Goal: Task Accomplishment & Management: Manage account settings

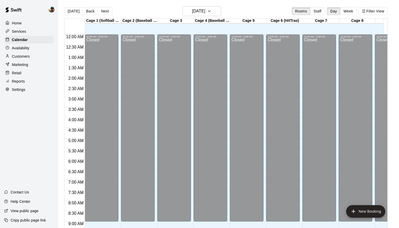
scroll to position [222, 0]
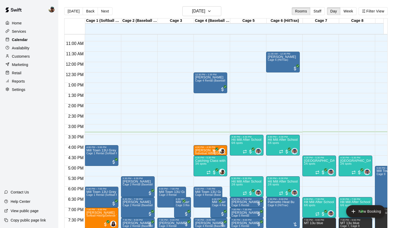
click at [24, 37] on p "Calendar" at bounding box center [20, 39] width 16 height 5
click at [101, 10] on button "Next" at bounding box center [105, 11] width 15 height 8
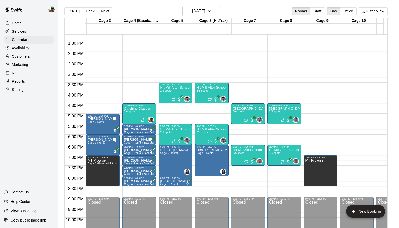
scroll to position [0, 71]
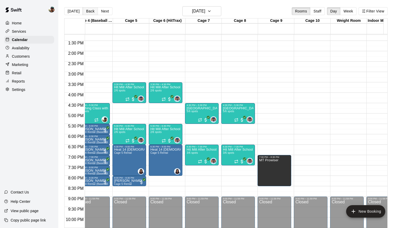
click at [92, 13] on button "Back" at bounding box center [90, 11] width 15 height 8
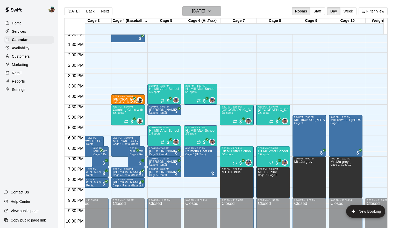
click at [212, 9] on icon "button" at bounding box center [210, 11] width 4 height 6
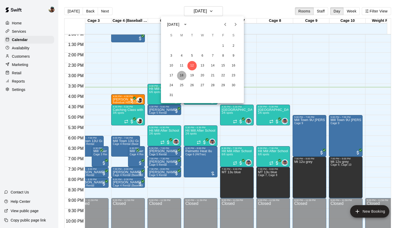
click at [182, 73] on button "18" at bounding box center [181, 75] width 9 height 9
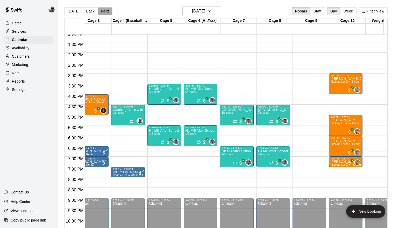
click at [101, 9] on button "Next" at bounding box center [105, 11] width 15 height 8
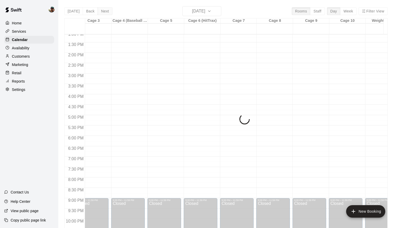
click at [101, 9] on div "[DATE] Back [DATE][DATE] Rooms Staff Day Week Filter View Cage 1 (Softball Pitc…" at bounding box center [226, 120] width 324 height 228
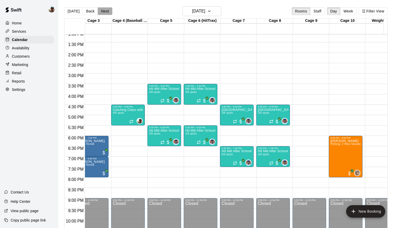
click at [101, 9] on button "Next" at bounding box center [105, 11] width 15 height 8
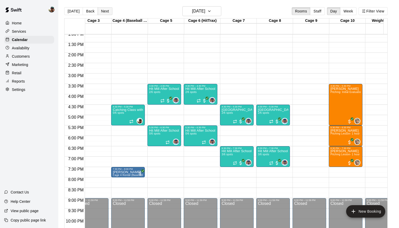
click at [101, 9] on button "Next" at bounding box center [105, 11] width 15 height 8
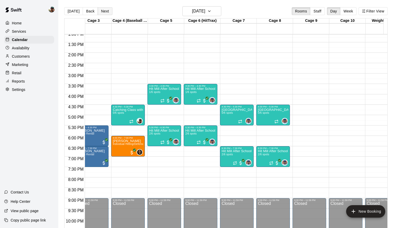
click at [101, 9] on button "Next" at bounding box center [105, 11] width 15 height 8
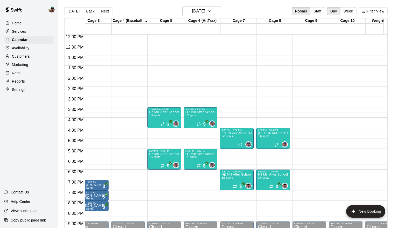
scroll to position [250, 82]
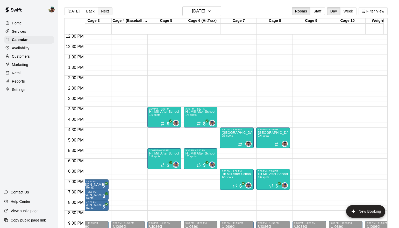
click at [108, 12] on button "Next" at bounding box center [105, 11] width 15 height 8
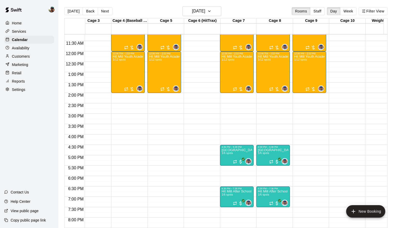
scroll to position [239, 82]
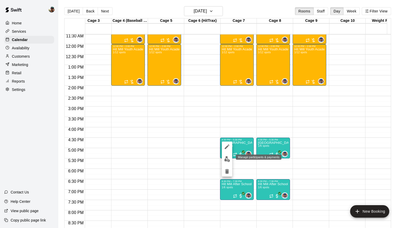
click at [227, 157] on img "edit" at bounding box center [227, 159] width 6 height 6
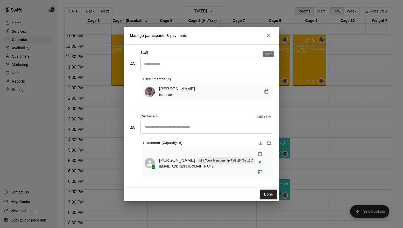
click at [266, 40] on button "Close" at bounding box center [268, 35] width 9 height 9
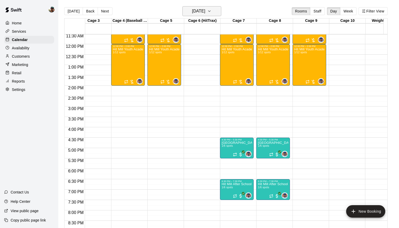
click at [211, 11] on icon "button" at bounding box center [210, 11] width 2 height 1
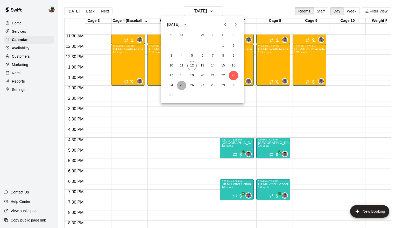
click at [181, 85] on button "25" at bounding box center [181, 85] width 9 height 9
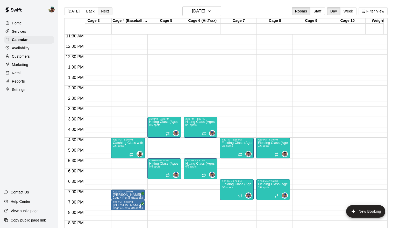
click at [104, 10] on button "Next" at bounding box center [105, 11] width 15 height 8
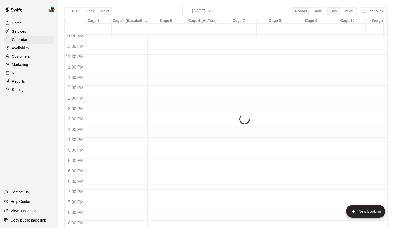
click at [104, 10] on div "[DATE] Back [DATE][DATE] Rooms Staff Day Week Filter View Cage 1 (Softball Pitc…" at bounding box center [226, 120] width 324 height 228
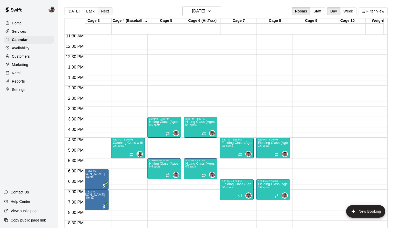
click at [104, 10] on button "Next" at bounding box center [105, 11] width 15 height 8
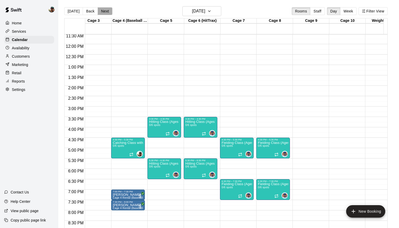
click at [104, 10] on button "Next" at bounding box center [105, 11] width 15 height 8
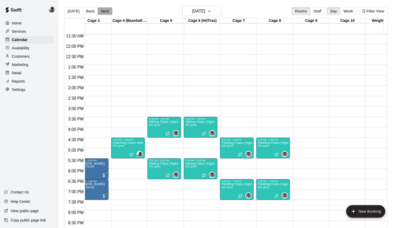
click at [104, 10] on button "Next" at bounding box center [105, 11] width 15 height 8
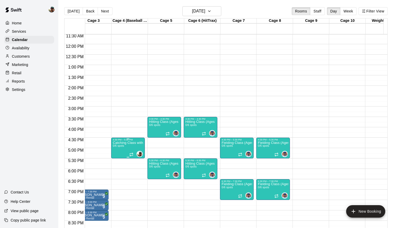
click at [119, 146] on span "0/6 spots" at bounding box center [118, 145] width 11 height 3
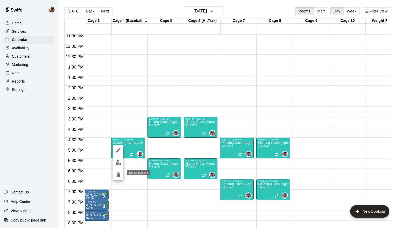
click at [120, 177] on icon "delete" at bounding box center [118, 174] width 6 height 6
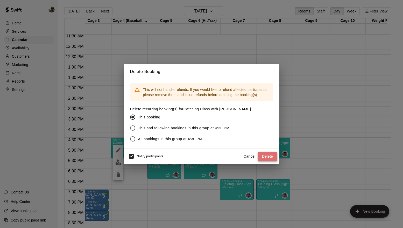
click at [271, 155] on button "Delete" at bounding box center [267, 156] width 19 height 10
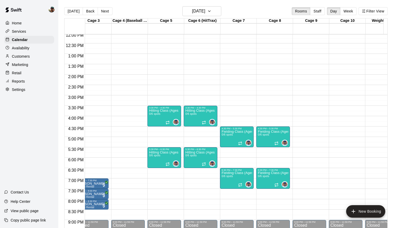
scroll to position [251, 82]
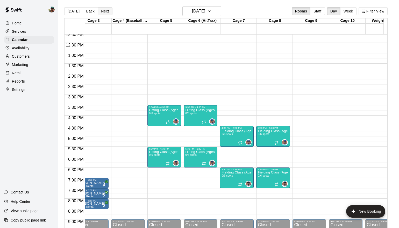
click at [104, 9] on button "Next" at bounding box center [105, 11] width 15 height 8
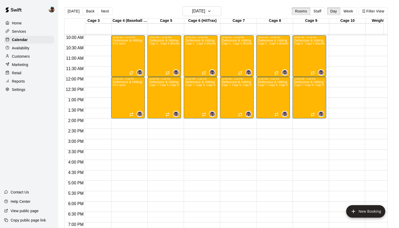
scroll to position [221, 82]
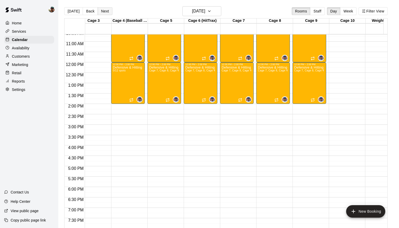
click at [104, 12] on button "Next" at bounding box center [105, 11] width 15 height 8
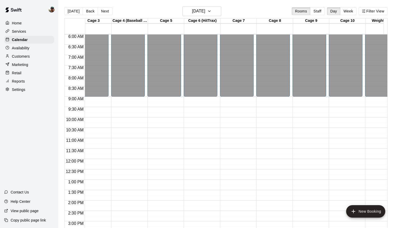
scroll to position [125, 82]
click at [104, 12] on button "Next" at bounding box center [105, 11] width 15 height 8
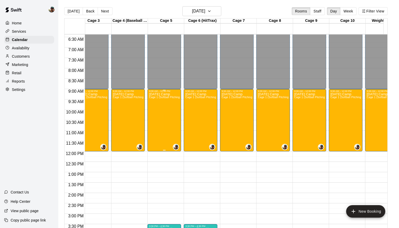
scroll to position [128, 82]
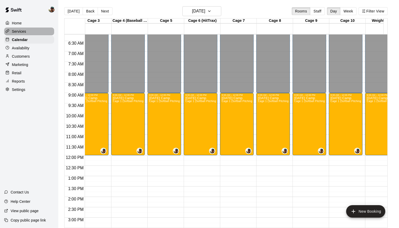
click at [25, 33] on p "Services" at bounding box center [19, 31] width 14 height 5
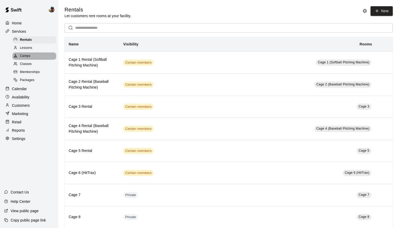
click at [24, 57] on span "Camps" at bounding box center [25, 55] width 10 height 5
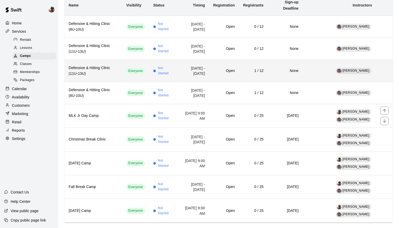
scroll to position [61, 0]
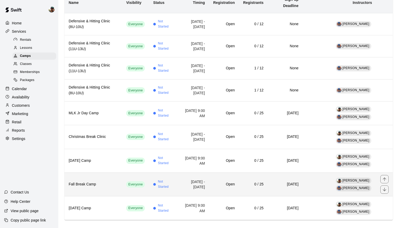
click at [178, 172] on td "[DATE] - [DATE]" at bounding box center [193, 184] width 31 height 24
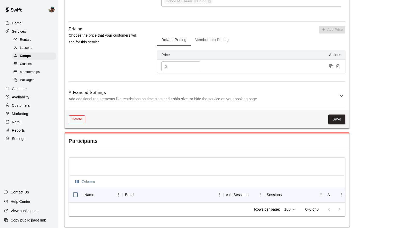
scroll to position [430, 0]
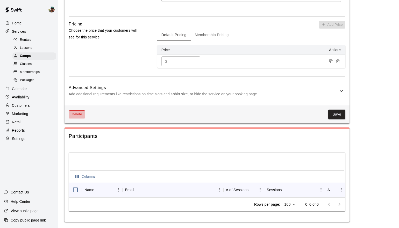
click at [77, 110] on button "Delete" at bounding box center [77, 114] width 17 height 8
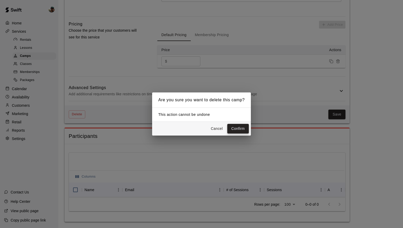
click at [244, 129] on button "Confirm" at bounding box center [238, 129] width 22 height 10
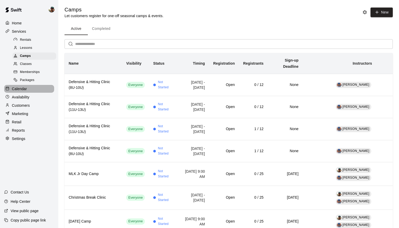
click at [25, 89] on p "Calendar" at bounding box center [19, 88] width 15 height 5
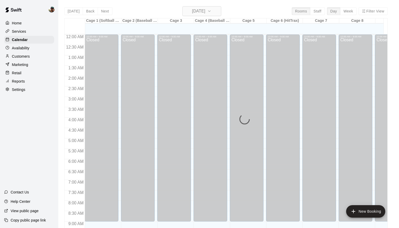
scroll to position [284, 0]
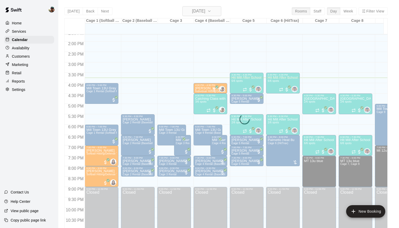
click at [212, 13] on icon "button" at bounding box center [210, 11] width 4 height 6
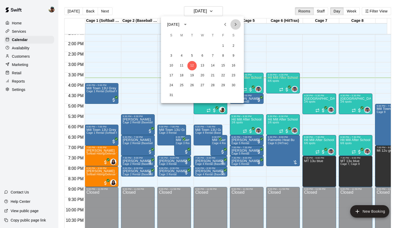
click at [237, 26] on icon "Next month" at bounding box center [236, 24] width 6 height 6
click at [236, 26] on icon "Next month" at bounding box center [236, 24] width 6 height 6
click at [230, 24] on button "Previous month" at bounding box center [225, 24] width 10 height 10
click at [182, 57] on button "6" at bounding box center [181, 55] width 9 height 9
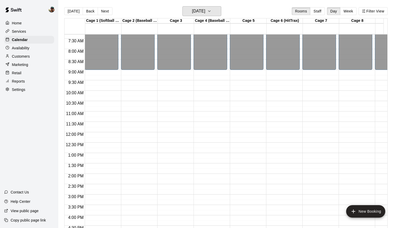
scroll to position [149, 0]
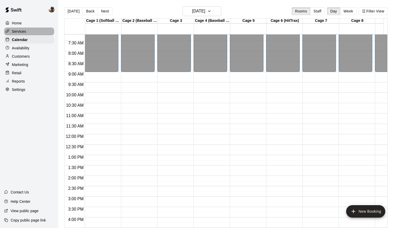
click at [21, 32] on p "Services" at bounding box center [19, 31] width 14 height 5
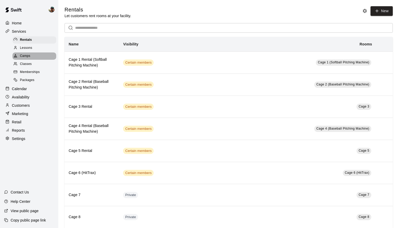
click at [27, 59] on div "Camps" at bounding box center [34, 55] width 44 height 7
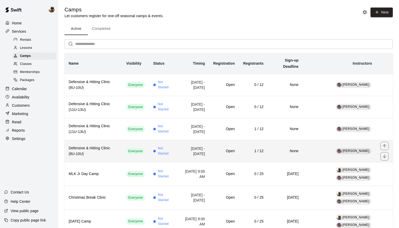
scroll to position [37, 0]
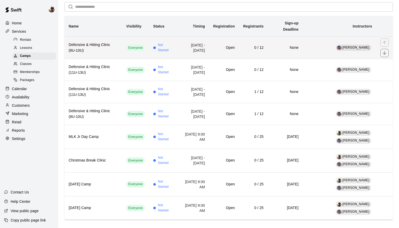
click at [109, 45] on h6 "Defensive & Hitting Clinic (8U-10U)" at bounding box center [93, 47] width 49 height 11
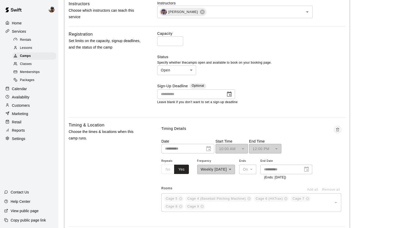
scroll to position [244, 0]
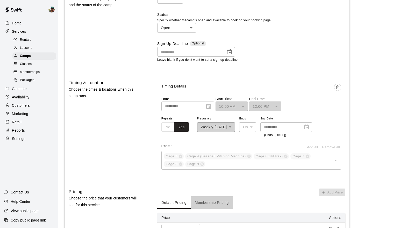
click at [208, 204] on button "Membership Pricing" at bounding box center [212, 202] width 42 height 12
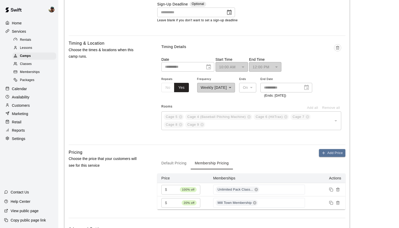
scroll to position [301, 0]
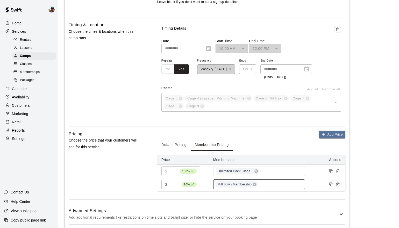
click at [264, 184] on div "Mill Town Membership" at bounding box center [259, 184] width 92 height 10
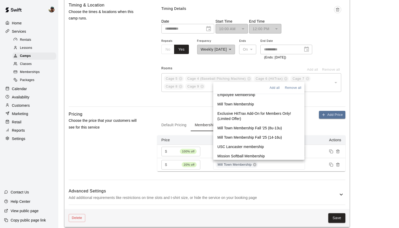
scroll to position [85, 0]
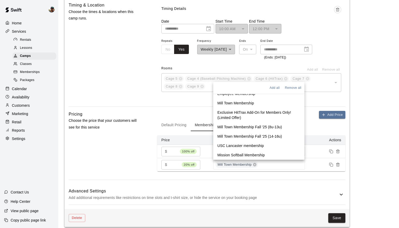
click at [256, 127] on p "Mill Town Membership Fall '25 (8u-13u)" at bounding box center [250, 127] width 65 height 5
click at [270, 138] on p "Mill Town Membership Fall '25 (14-16u)" at bounding box center [250, 136] width 65 height 5
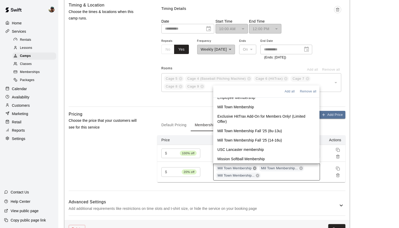
click at [255, 167] on icon at bounding box center [254, 168] width 3 height 3
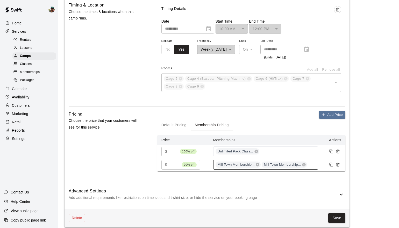
click at [334, 216] on button "Save" at bounding box center [337, 218] width 17 height 10
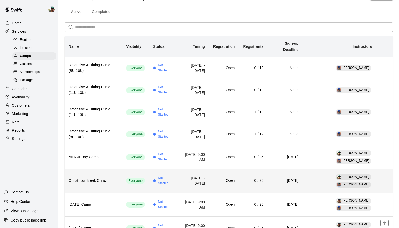
scroll to position [16, 0]
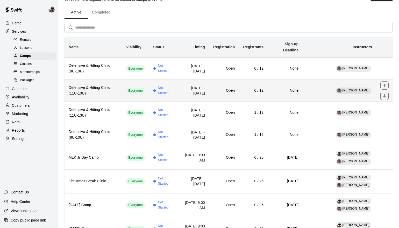
click at [89, 85] on h6 "Defensive & Hitting Clinic (11U-13U)" at bounding box center [93, 90] width 49 height 11
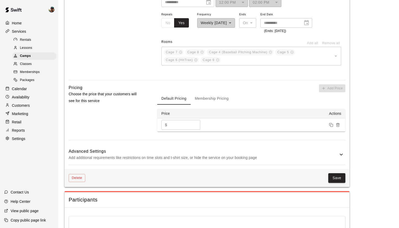
scroll to position [342, 0]
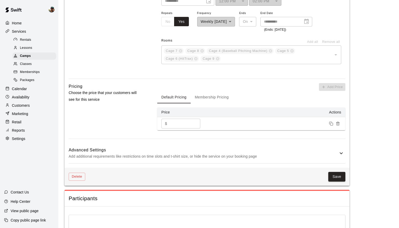
click at [205, 96] on button "Membership Pricing" at bounding box center [212, 97] width 42 height 12
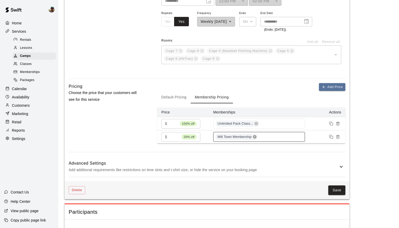
click at [255, 137] on icon at bounding box center [255, 137] width 4 height 4
click at [256, 137] on input at bounding box center [259, 137] width 87 height 4
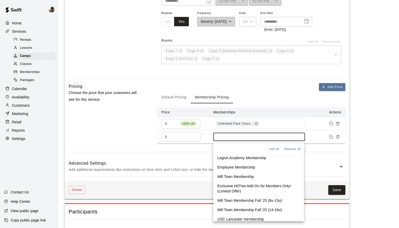
scroll to position [79, 0]
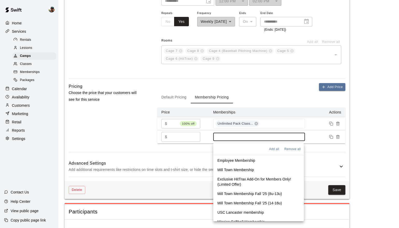
click at [248, 192] on p "Mill Town Membership Fall '25 (8u-13u)" at bounding box center [250, 193] width 65 height 5
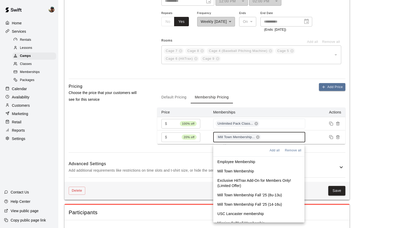
click at [275, 135] on div "Mill Town Membership..." at bounding box center [259, 137] width 92 height 10
click at [269, 138] on div "Mill Town Membership..." at bounding box center [259, 137] width 92 height 10
click at [258, 202] on p "Mill Town Membership Fall '25 (14-16u)" at bounding box center [250, 204] width 65 height 5
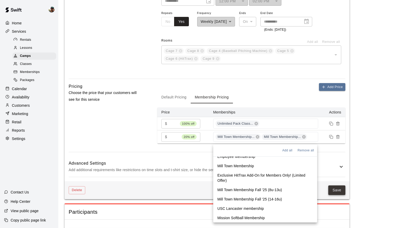
click at [333, 190] on button "Save" at bounding box center [337, 190] width 17 height 10
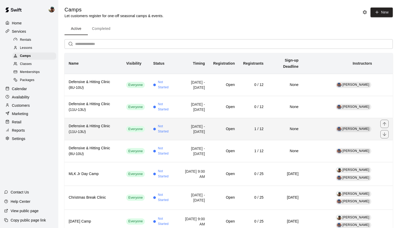
click at [126, 127] on span "Everyone" at bounding box center [135, 129] width 19 height 5
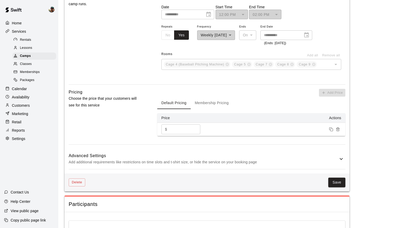
scroll to position [345, 0]
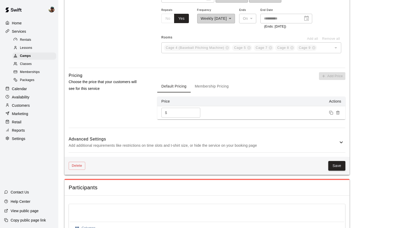
click at [212, 87] on button "Membership Pricing" at bounding box center [212, 86] width 42 height 12
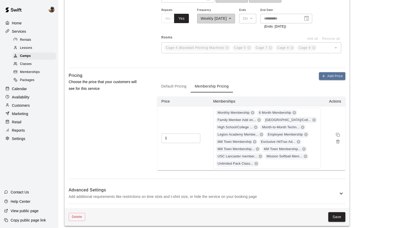
click at [179, 88] on button "Default Pricing" at bounding box center [173, 86] width 33 height 12
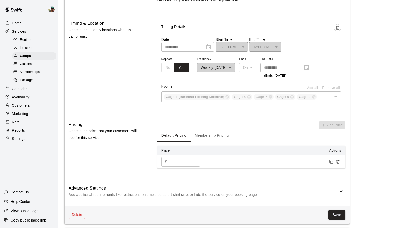
scroll to position [297, 0]
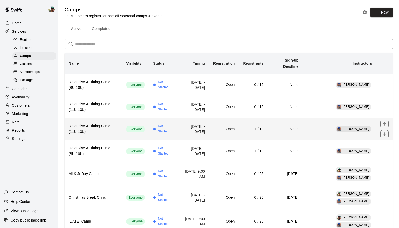
click at [190, 124] on td "[DATE] - [DATE]" at bounding box center [193, 129] width 31 height 22
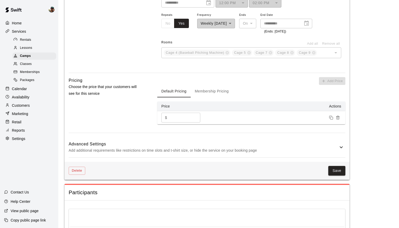
scroll to position [336, 0]
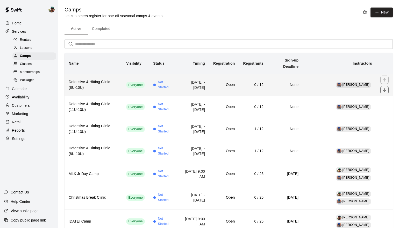
click at [205, 81] on td "[DATE] - [DATE]" at bounding box center [193, 85] width 31 height 22
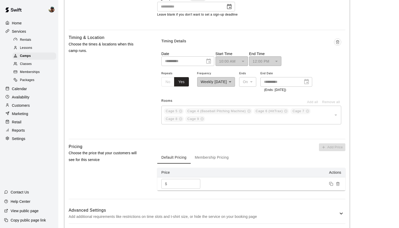
scroll to position [292, 0]
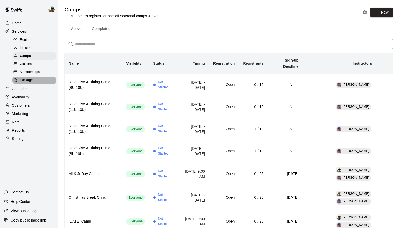
click at [26, 78] on span "Packages" at bounding box center [27, 80] width 15 height 5
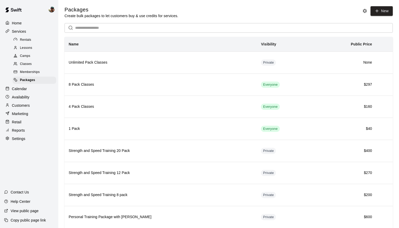
click at [32, 68] on link "Classes" at bounding box center [35, 64] width 46 height 8
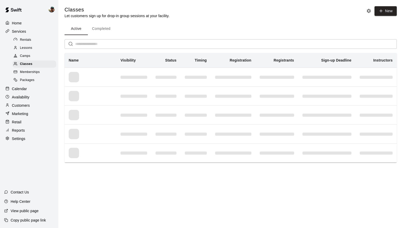
click at [30, 75] on link "Memberships" at bounding box center [35, 72] width 46 height 8
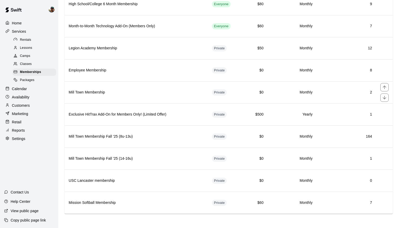
scroll to position [169, 0]
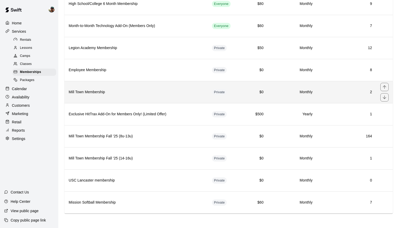
click at [135, 92] on h6 "Mill Town Membership" at bounding box center [136, 92] width 135 height 6
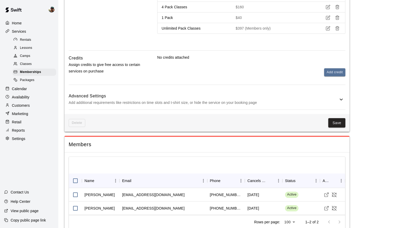
scroll to position [726, 0]
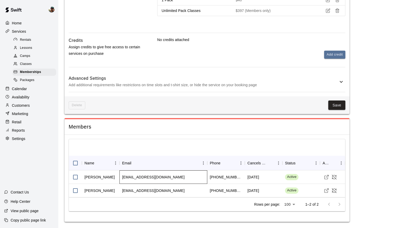
click at [196, 176] on div "[EMAIL_ADDRESS][DOMAIN_NAME]" at bounding box center [164, 176] width 88 height 13
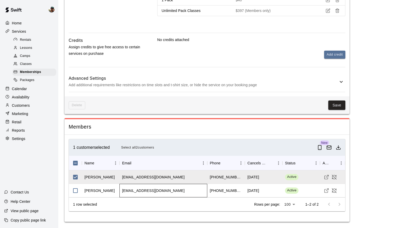
click at [151, 188] on div "[EMAIL_ADDRESS][DOMAIN_NAME]" at bounding box center [153, 190] width 63 height 5
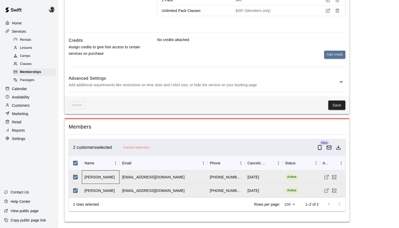
click at [105, 178] on div "[PERSON_NAME]" at bounding box center [100, 176] width 30 height 5
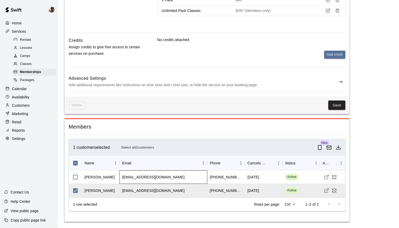
click at [146, 175] on div "[EMAIL_ADDRESS][DOMAIN_NAME]" at bounding box center [153, 176] width 63 height 5
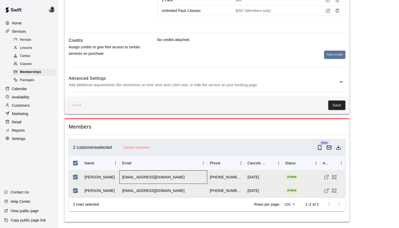
click at [149, 175] on div "[EMAIL_ADDRESS][DOMAIN_NAME]" at bounding box center [153, 176] width 63 height 5
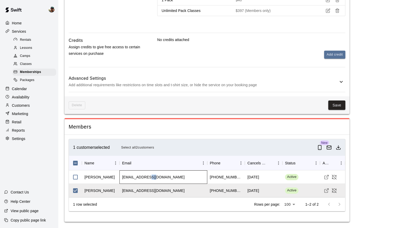
click at [149, 175] on div "[EMAIL_ADDRESS][DOMAIN_NAME]" at bounding box center [153, 176] width 63 height 5
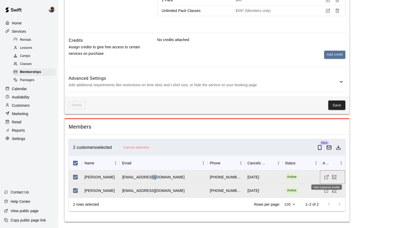
click at [326, 177] on icon "Visit customer profile" at bounding box center [326, 176] width 5 height 5
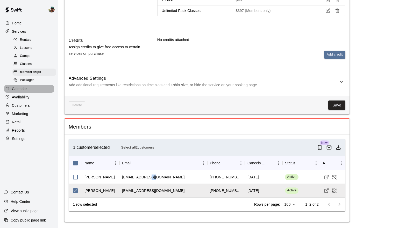
click at [22, 90] on p "Calendar" at bounding box center [19, 88] width 15 height 5
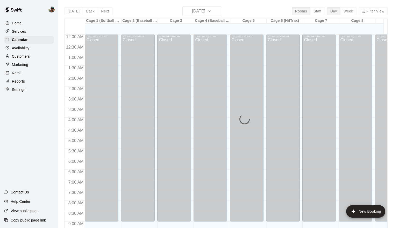
scroll to position [284, 0]
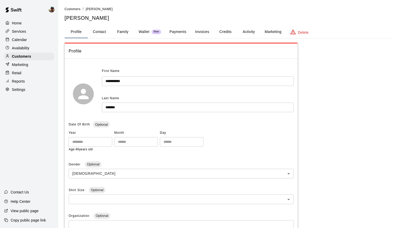
click at [249, 30] on button "Activity" at bounding box center [248, 32] width 23 height 12
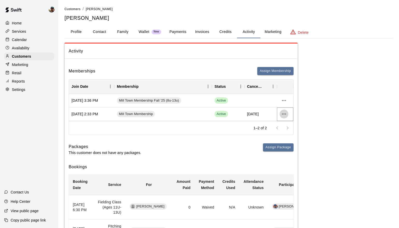
click at [285, 113] on icon "more actions" at bounding box center [284, 114] width 6 height 6
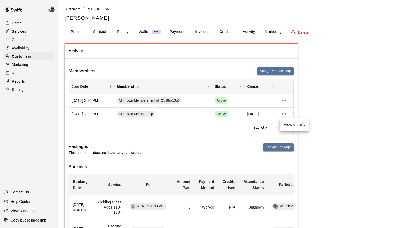
click at [218, 114] on div at bounding box center [201, 114] width 403 height 228
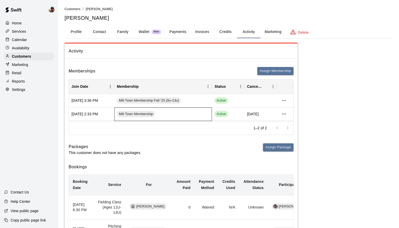
click at [170, 111] on div "Mill Town Membership" at bounding box center [163, 113] width 98 height 13
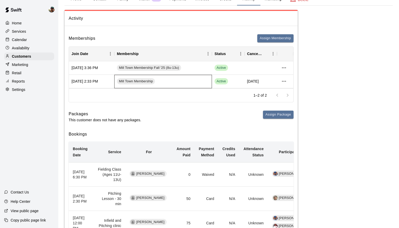
scroll to position [21, 0]
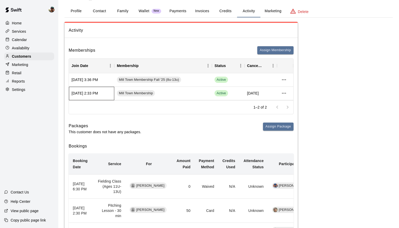
click at [91, 95] on div "Dec 02, 2024 2:33 PM" at bounding box center [91, 93] width 45 height 13
click at [170, 89] on div "Mill Town Membership" at bounding box center [163, 93] width 98 height 13
click at [107, 93] on div "Dec 02, 2024 2:33 PM" at bounding box center [91, 93] width 45 height 13
click at [218, 92] on span "Active" at bounding box center [221, 93] width 13 height 5
click at [247, 91] on div "Jul 31, 2025" at bounding box center [261, 93] width 33 height 13
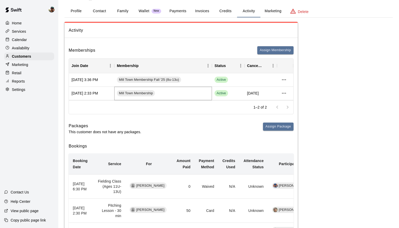
click at [153, 91] on span "Mill Town Membership" at bounding box center [136, 93] width 38 height 5
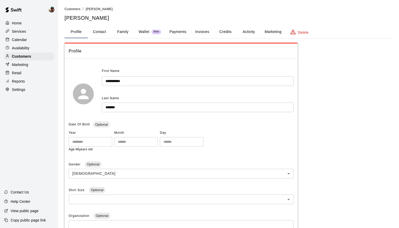
click at [250, 29] on button "Activity" at bounding box center [248, 32] width 23 height 12
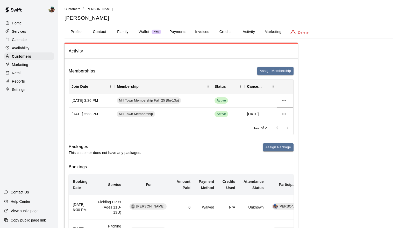
click at [281, 100] on button "more actions" at bounding box center [284, 100] width 9 height 9
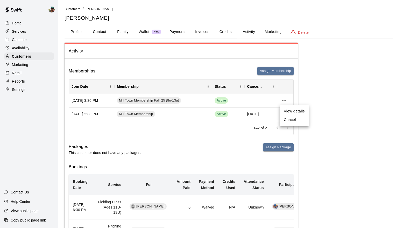
click at [264, 114] on div at bounding box center [201, 114] width 403 height 228
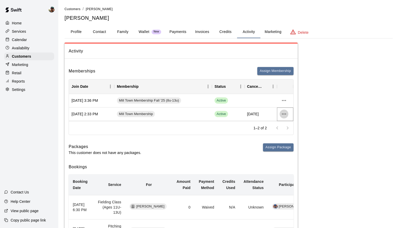
click at [284, 114] on icon "more actions" at bounding box center [284, 114] width 6 height 6
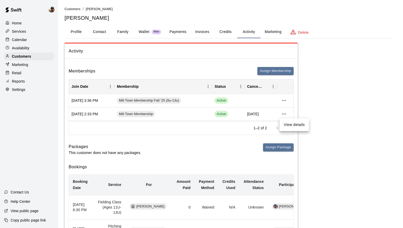
click at [288, 126] on li "View details" at bounding box center [294, 124] width 29 height 9
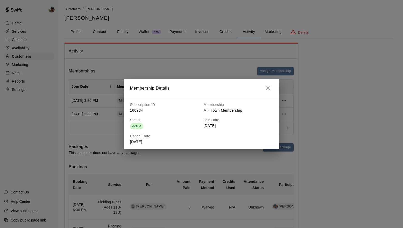
click at [270, 88] on icon "button" at bounding box center [268, 88] width 6 height 6
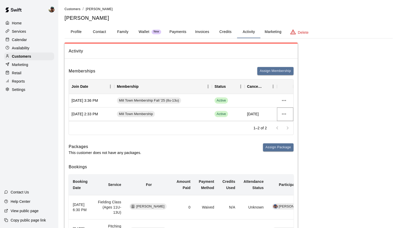
click at [284, 110] on button "more actions" at bounding box center [284, 113] width 9 height 9
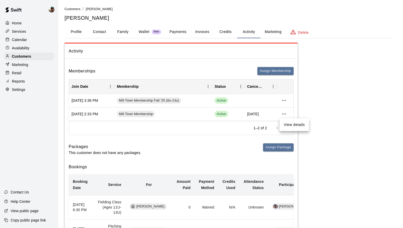
click at [294, 129] on ul "View details" at bounding box center [294, 124] width 29 height 13
click at [273, 113] on div at bounding box center [201, 114] width 403 height 228
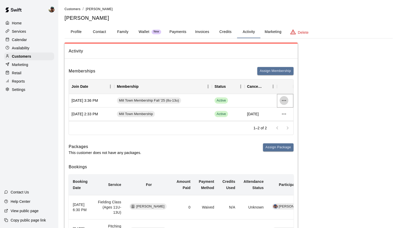
click at [285, 101] on icon "more actions" at bounding box center [284, 100] width 6 height 6
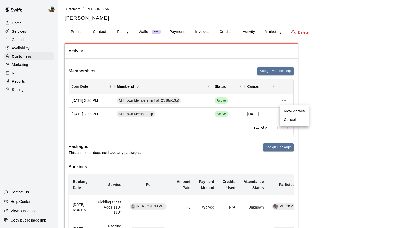
click at [192, 109] on div at bounding box center [201, 114] width 403 height 228
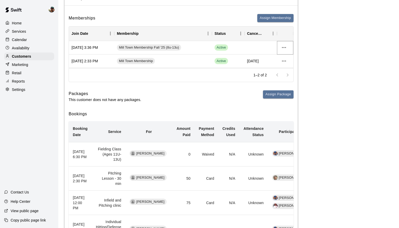
scroll to position [7, 0]
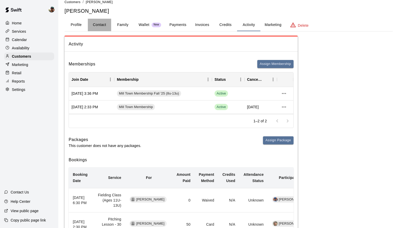
click at [100, 27] on button "Contact" at bounding box center [99, 25] width 23 height 12
select select "**"
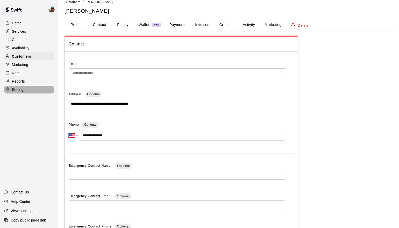
click at [32, 91] on div "Settings" at bounding box center [29, 90] width 50 height 8
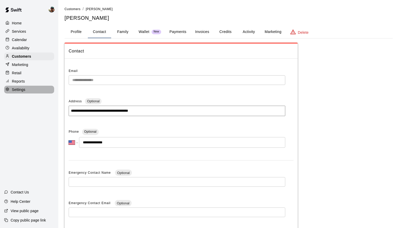
select select "**"
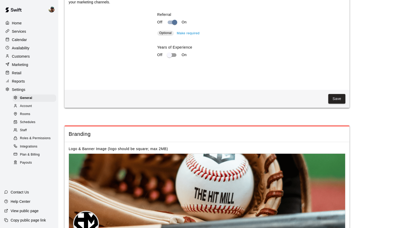
scroll to position [1021, 0]
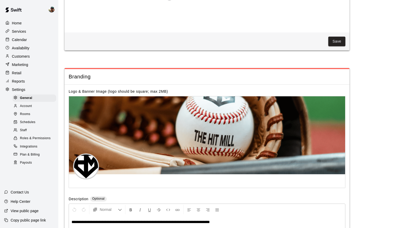
click at [34, 154] on span "Plan & Billing" at bounding box center [30, 154] width 20 height 5
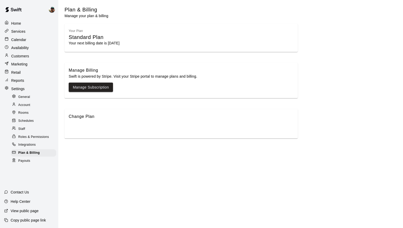
click at [22, 163] on span "Payouts" at bounding box center [24, 160] width 12 height 5
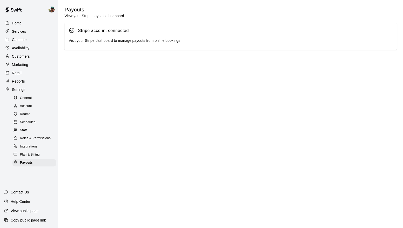
click at [107, 40] on link "Stripe dashboard" at bounding box center [99, 40] width 28 height 4
